Goal: Task Accomplishment & Management: Complete application form

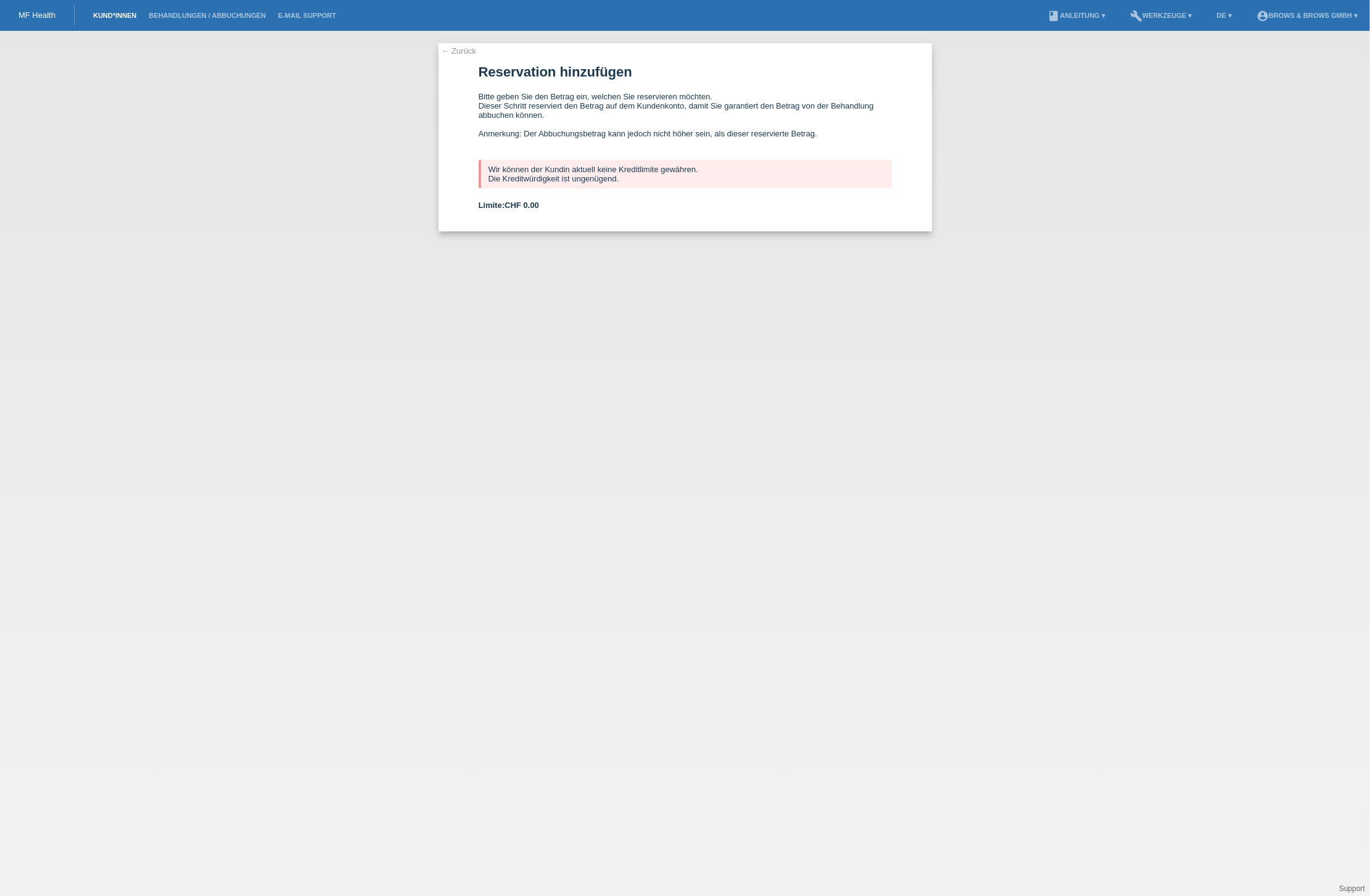
click at [108, 17] on link "Kund*innen" at bounding box center [115, 15] width 56 height 7
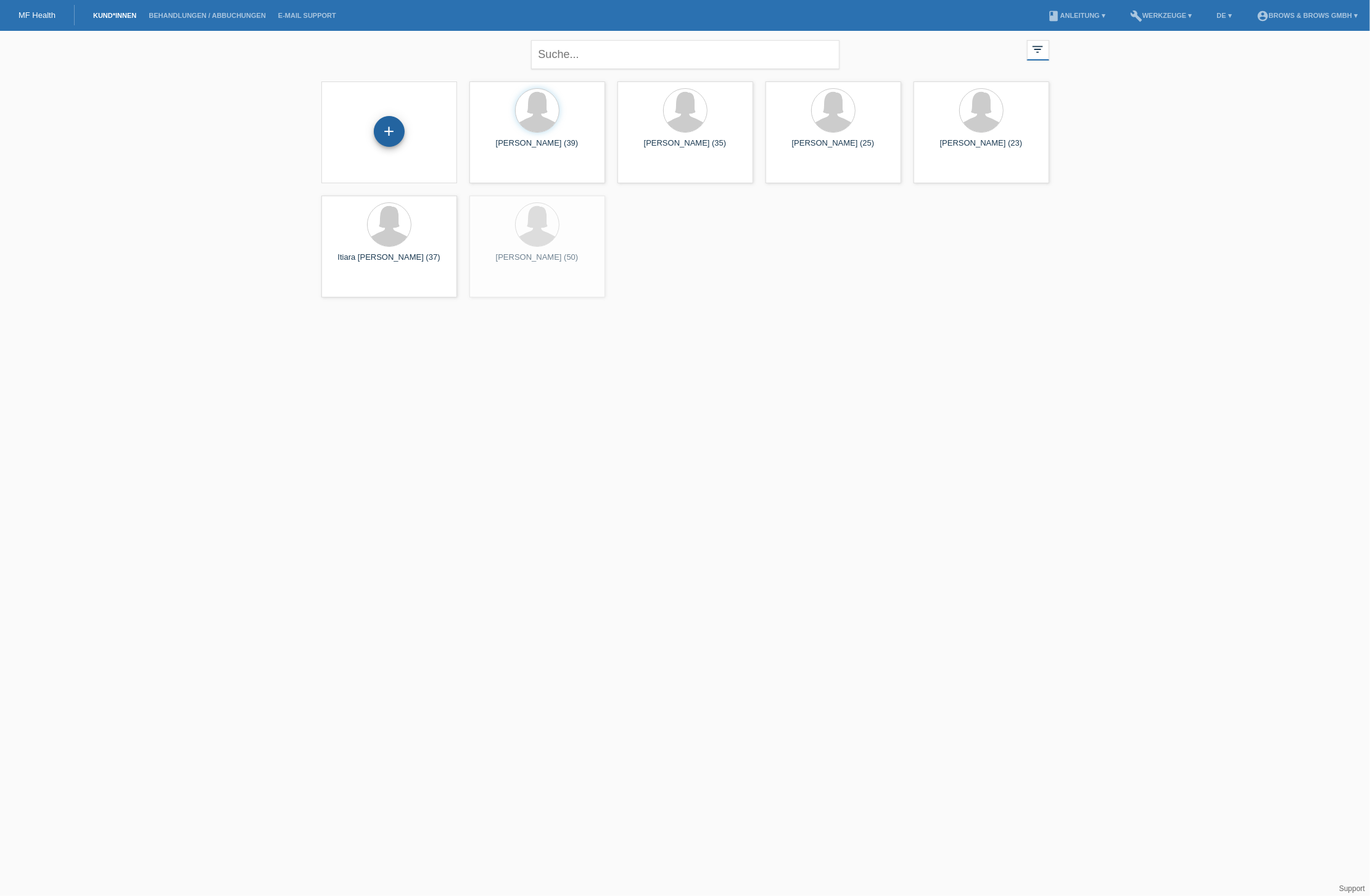
click at [375, 131] on div "+" at bounding box center [389, 131] width 31 height 31
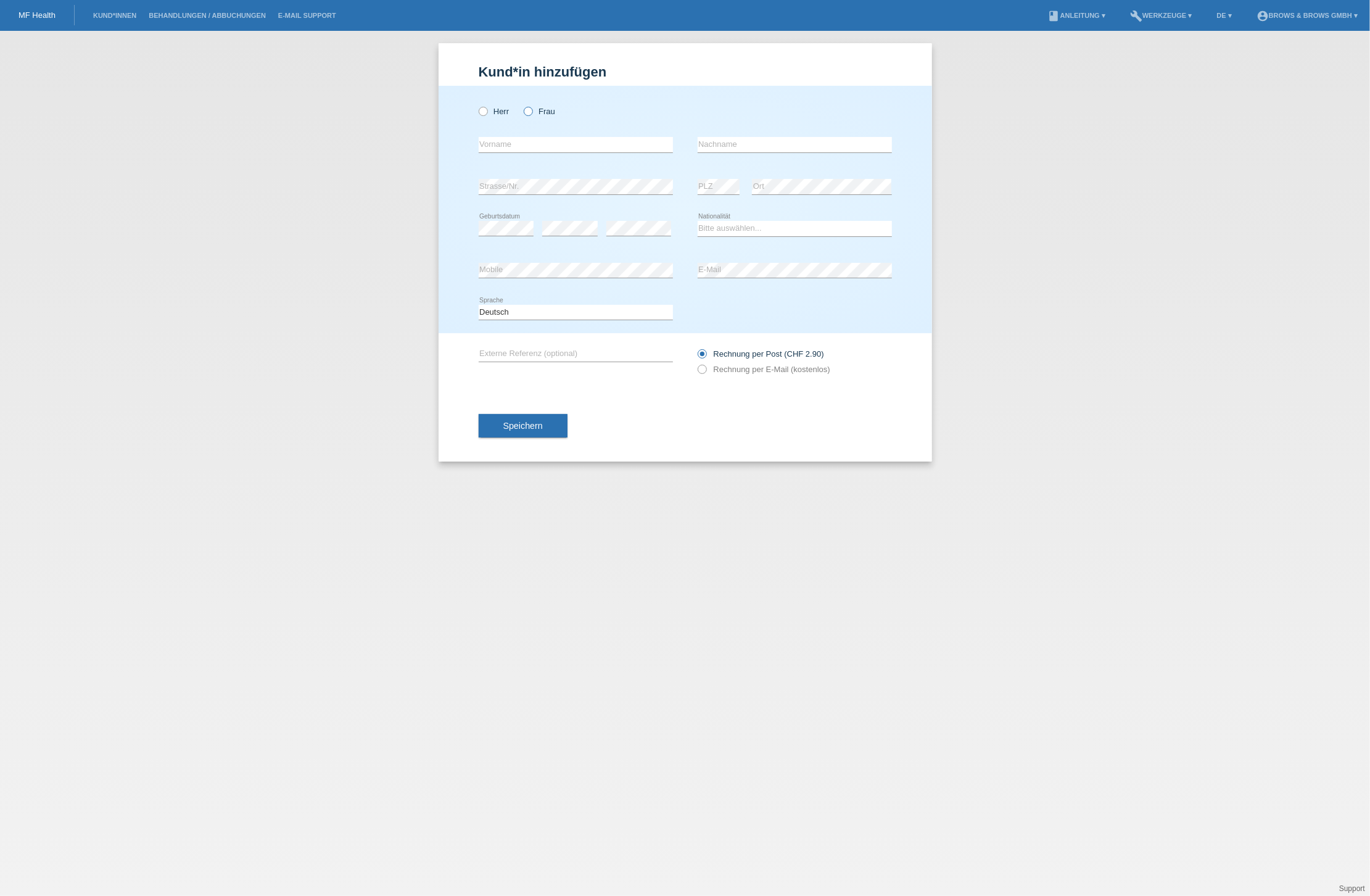
click at [522, 105] on icon at bounding box center [522, 105] width 0 height 0
click at [530, 113] on input "Frau" at bounding box center [527, 110] width 8 height 8
radio input "true"
type input "Karin"
type input "Santmann"
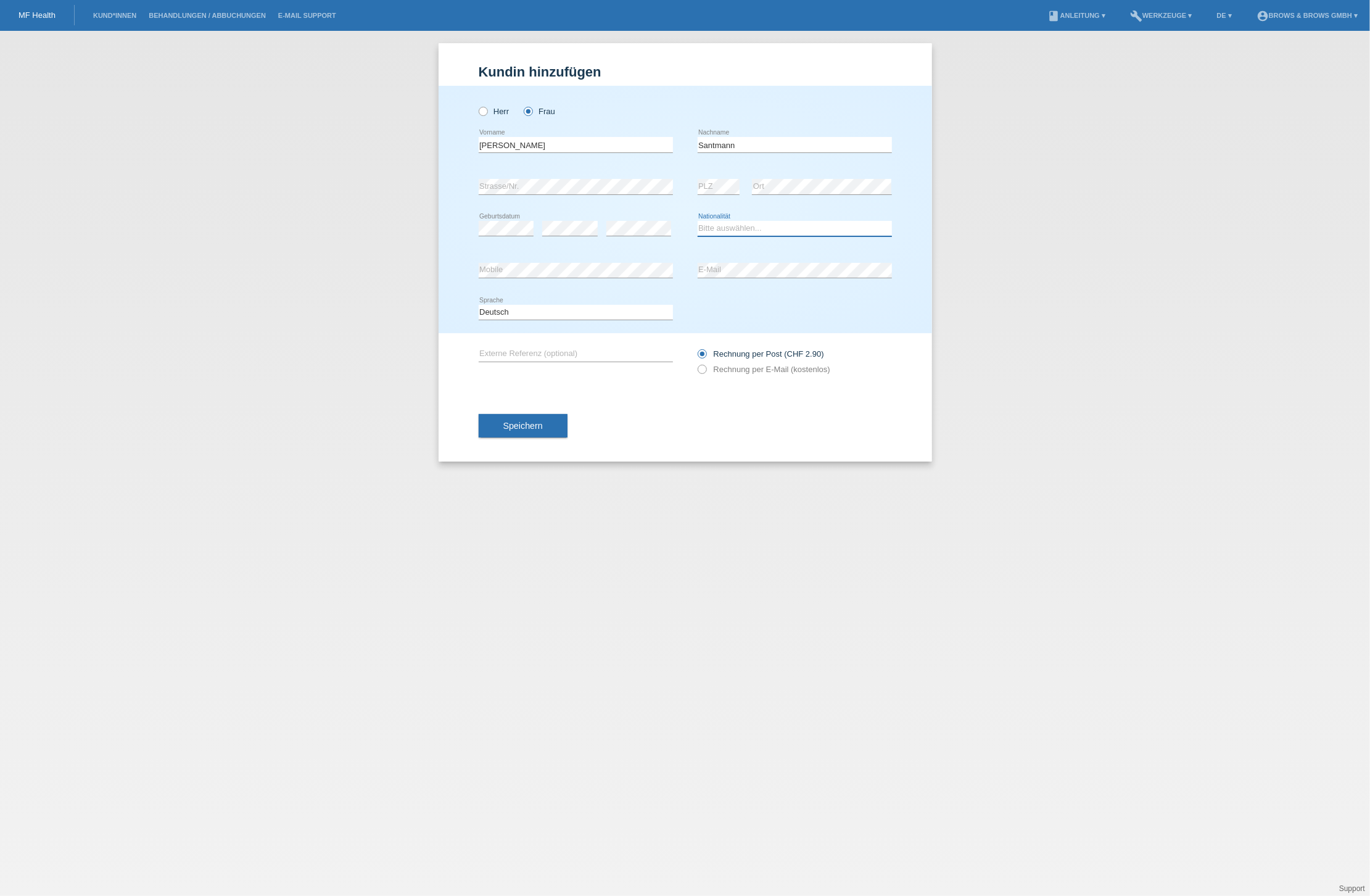
select select "CH"
click at [695, 363] on icon at bounding box center [695, 363] width 0 height 0
click at [703, 369] on input "Rechnung per E-Mail (kostenlos)" at bounding box center [702, 373] width 8 height 16
radio input "true"
click at [533, 428] on span "Speichern" at bounding box center [523, 425] width 39 height 10
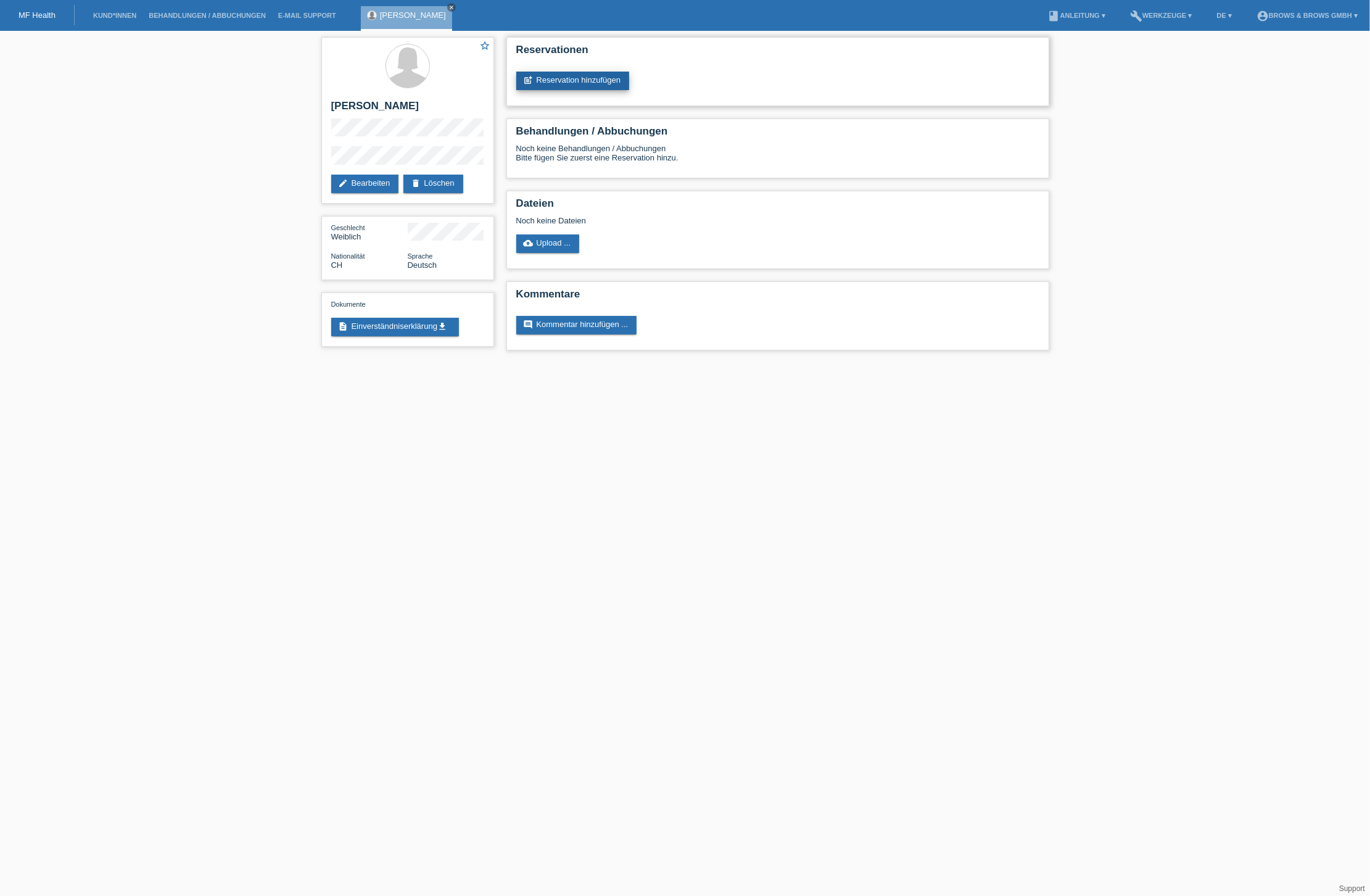
click at [596, 77] on link "post_add Reservation hinzufügen" at bounding box center [573, 80] width 113 height 18
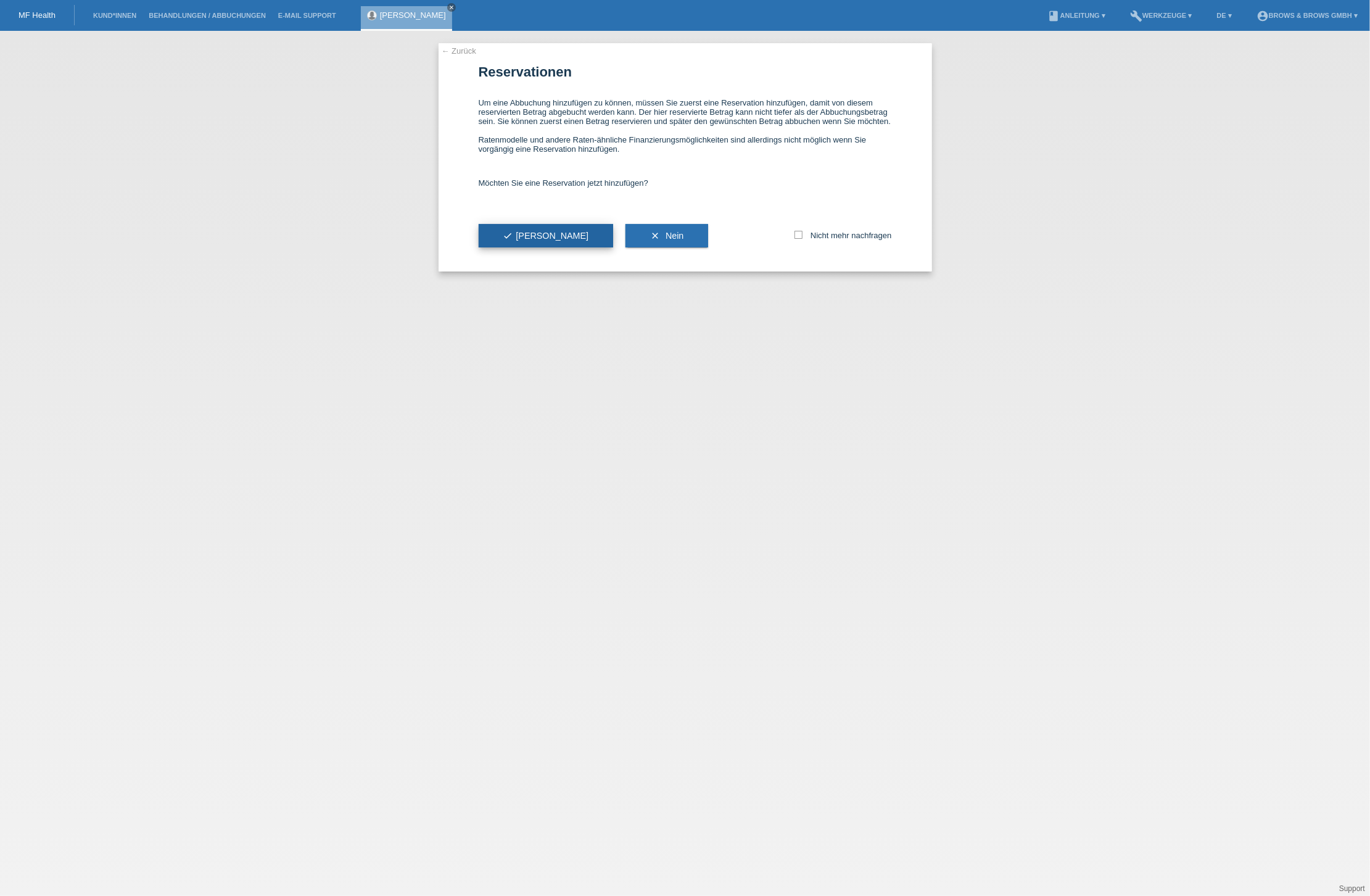
click at [528, 239] on span "check Ja" at bounding box center [546, 235] width 86 height 10
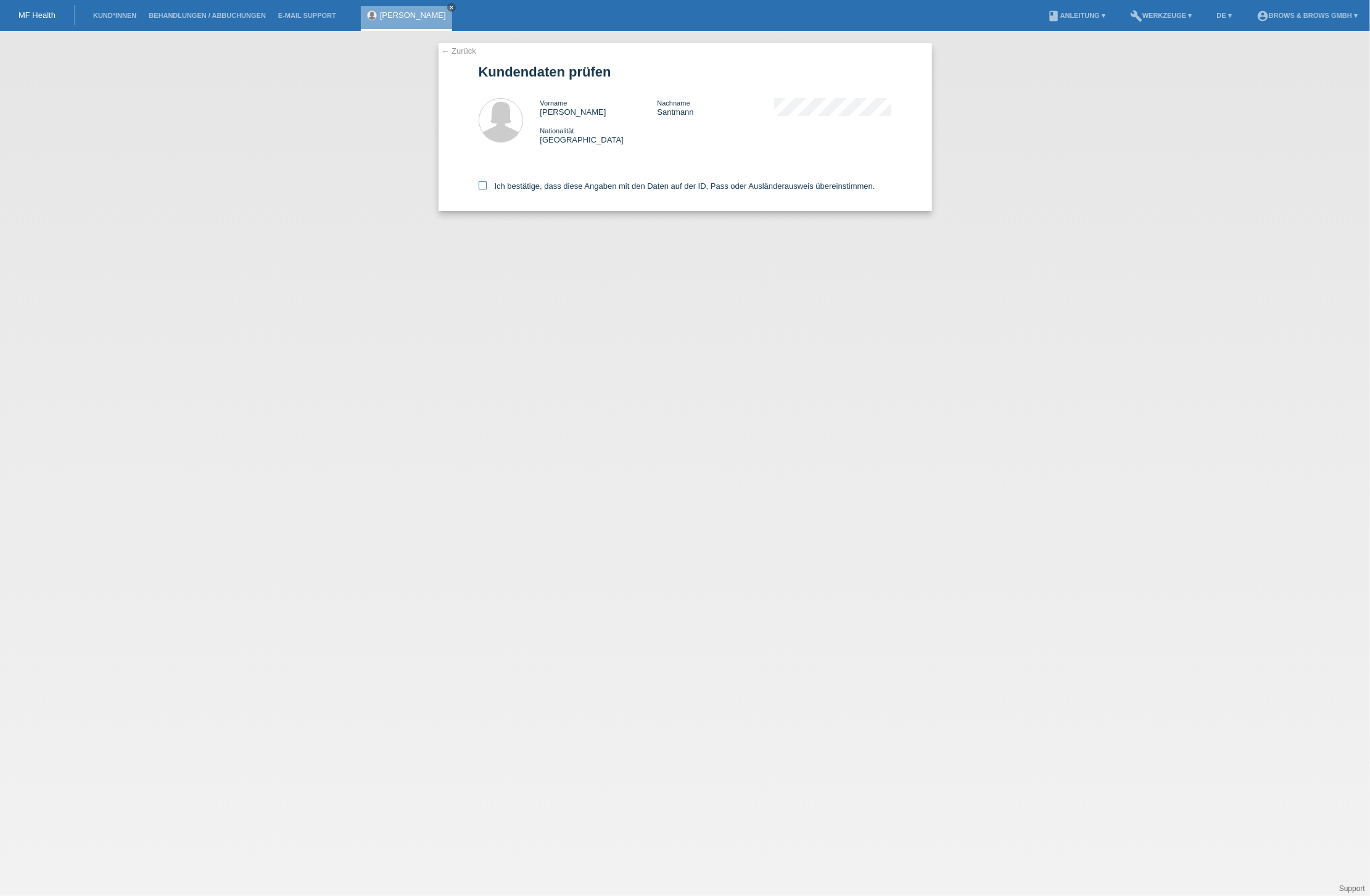
click at [484, 183] on icon at bounding box center [483, 185] width 8 height 8
click at [484, 183] on input "Ich bestätige, dass diese Angaben mit den Daten auf der ID, Pass oder Ausländer…" at bounding box center [483, 185] width 8 height 8
checkbox input "true"
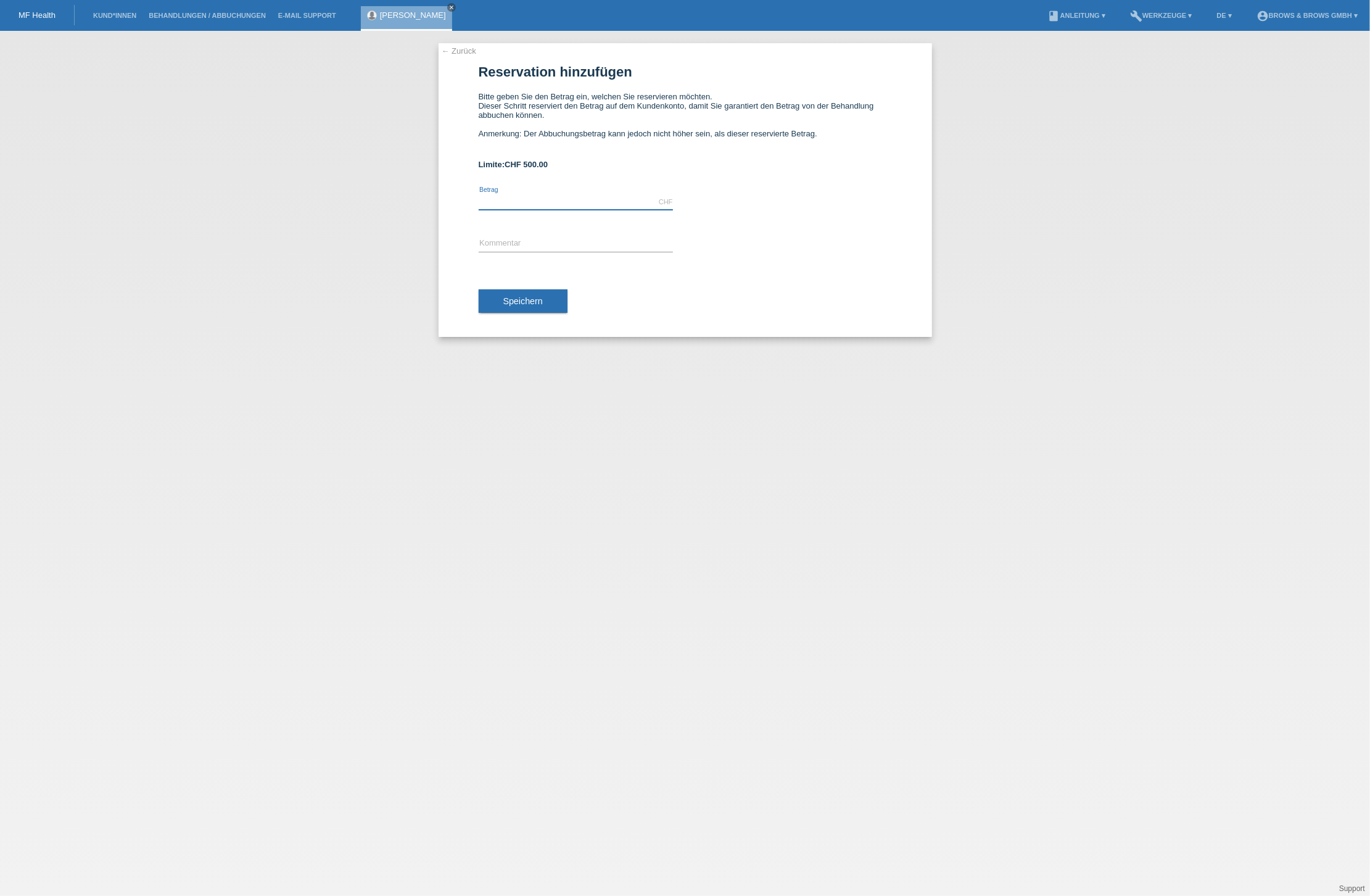
click at [568, 206] on input "text" at bounding box center [576, 202] width 195 height 16
type input "500.00"
click at [572, 236] on input "text" at bounding box center [576, 244] width 195 height 16
type input "powder brows"
click at [531, 306] on button "Speichern" at bounding box center [524, 301] width 89 height 24
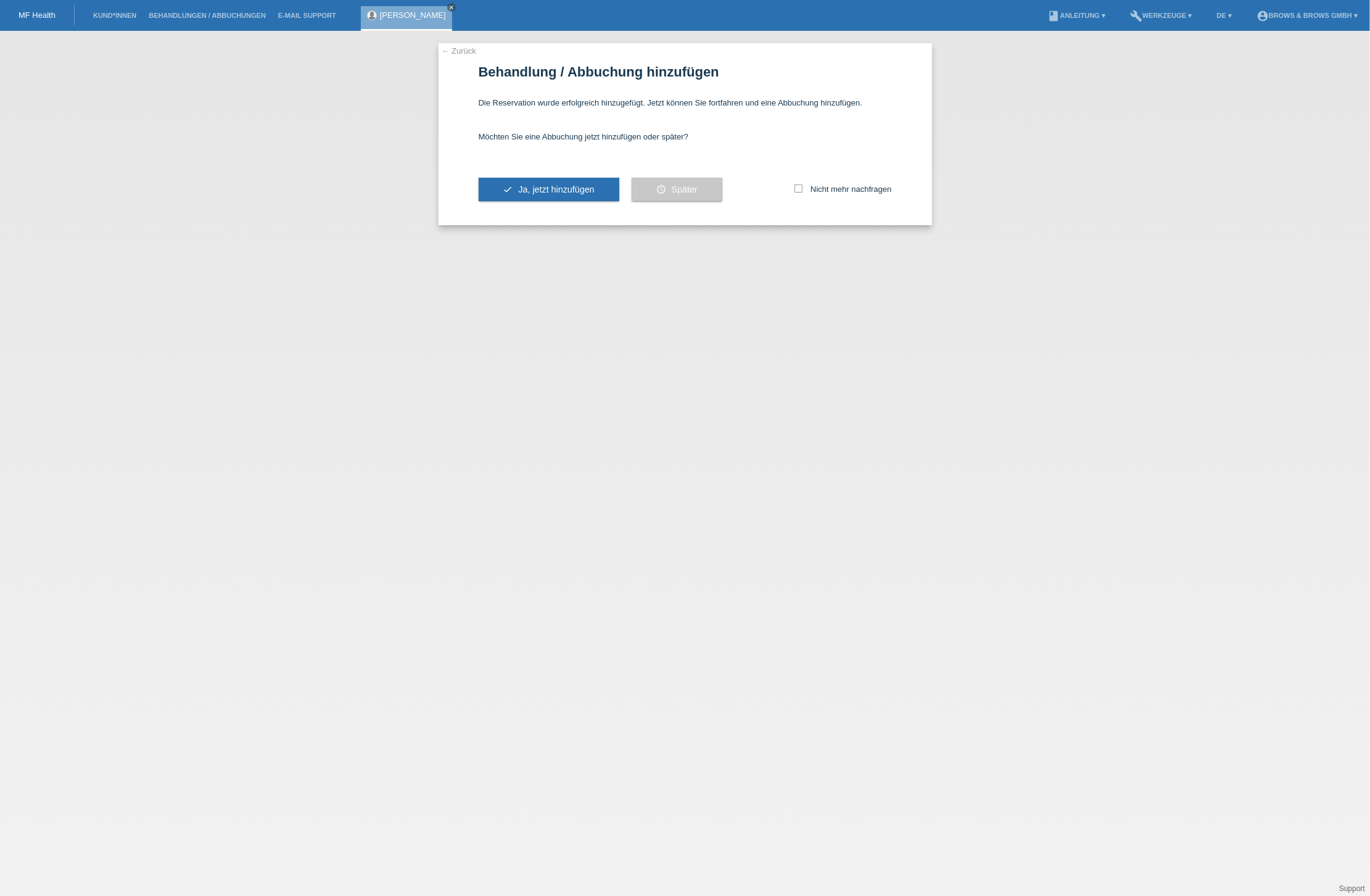
click at [695, 181] on button "schedule Später" at bounding box center [677, 189] width 91 height 24
